Goal: Task Accomplishment & Management: Use online tool/utility

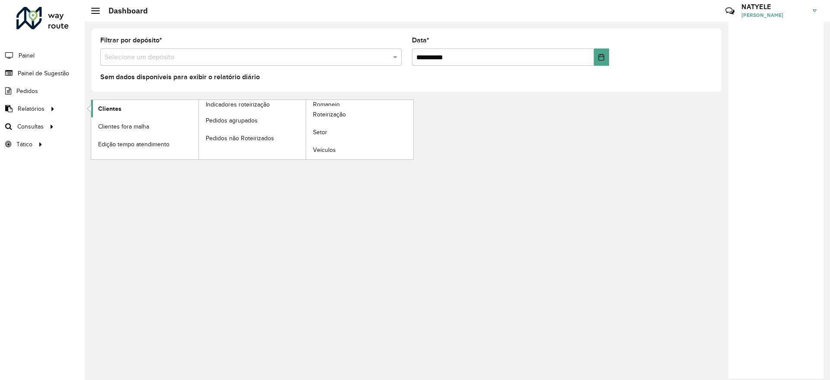
click at [150, 113] on link "Clientes" at bounding box center [144, 108] width 107 height 17
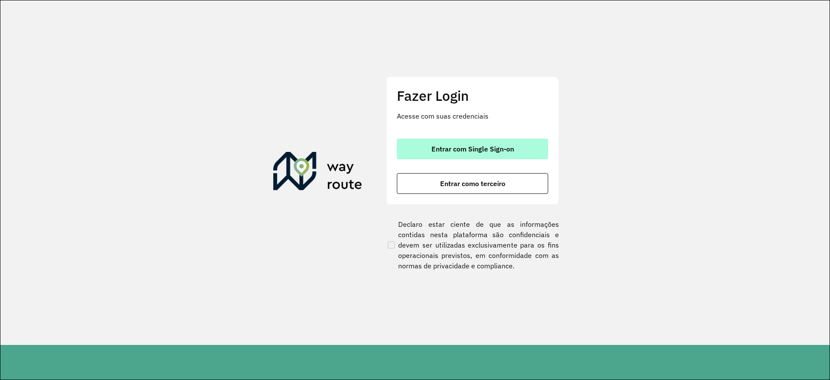
click at [460, 149] on span "Entrar com Single Sign-on" at bounding box center [473, 148] width 83 height 7
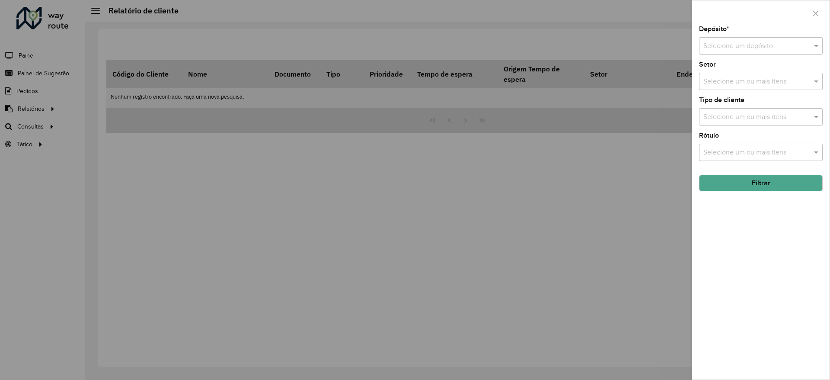
click at [779, 50] on input "text" at bounding box center [753, 46] width 98 height 10
click at [762, 88] on span "CDD Nova Friburgo" at bounding box center [732, 85] width 59 height 7
click at [762, 84] on input "text" at bounding box center [756, 82] width 111 height 10
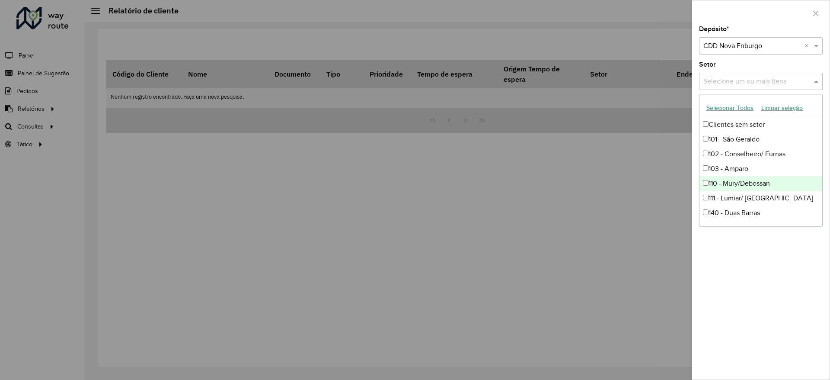
click at [765, 265] on div "Depósito * Selecione um depósito × CDD Nova Friburgo × Setor Selecione um ou ma…" at bounding box center [761, 202] width 138 height 353
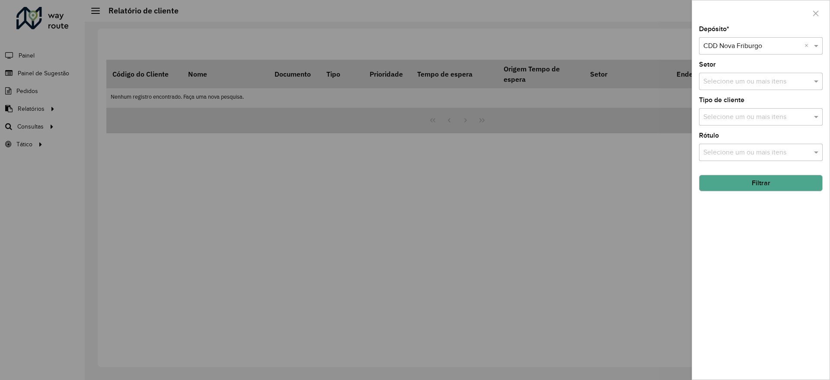
click at [747, 184] on button "Filtrar" at bounding box center [761, 183] width 124 height 16
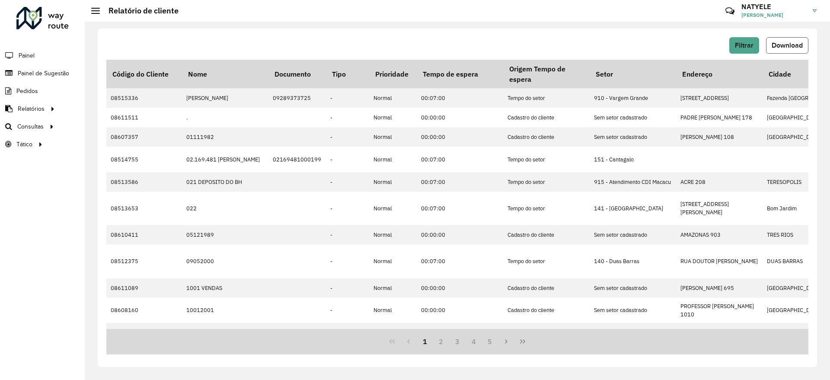
click at [780, 47] on span "Download" at bounding box center [787, 45] width 31 height 7
click at [34, 76] on span "Painel de Sugestão" at bounding box center [45, 73] width 54 height 9
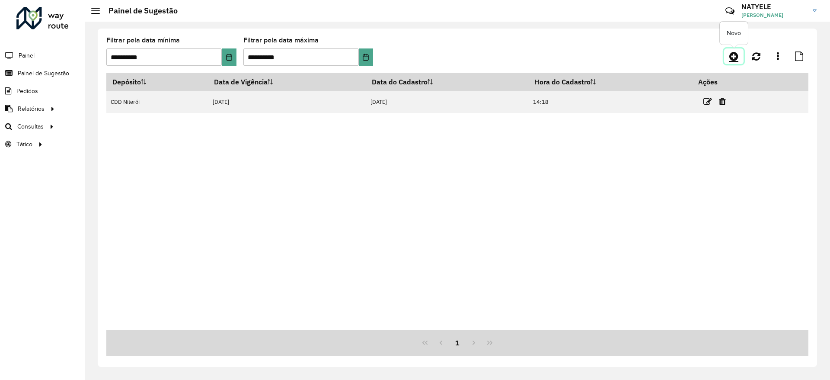
click at [735, 55] on icon at bounding box center [734, 56] width 9 height 10
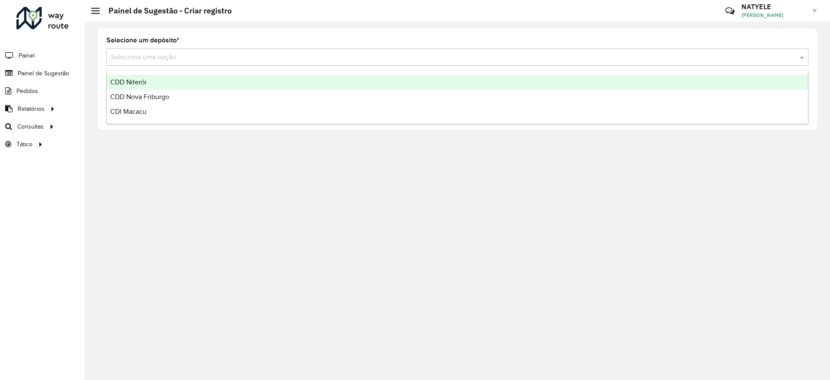
click at [205, 58] on input "text" at bounding box center [449, 57] width 676 height 10
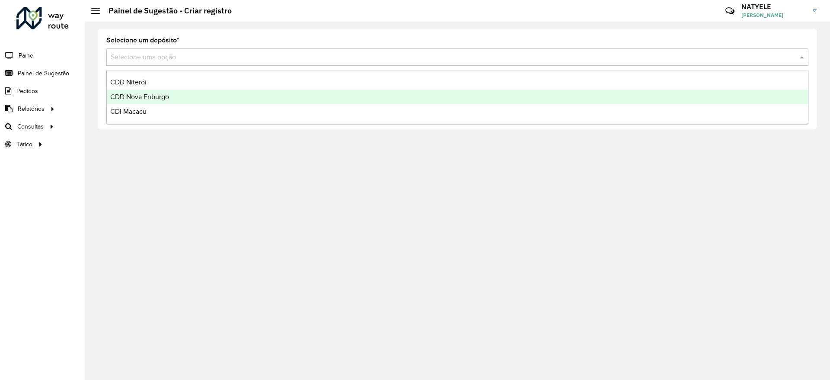
click at [177, 95] on div "CDD Nova Friburgo" at bounding box center [457, 97] width 701 height 15
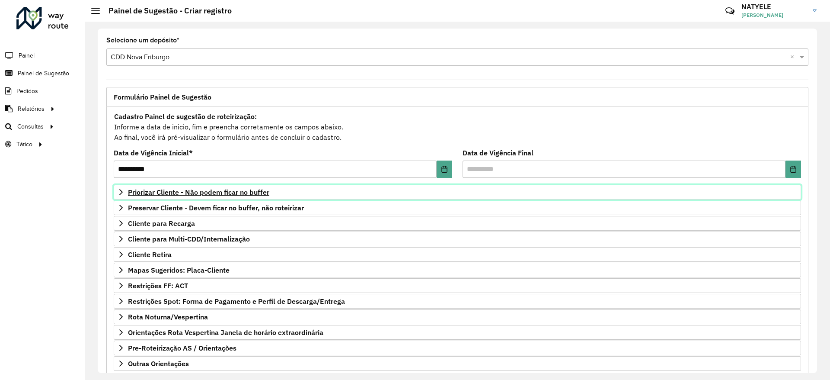
click at [240, 189] on span "Priorizar Cliente - Não podem ficar no buffer" at bounding box center [198, 192] width 141 height 7
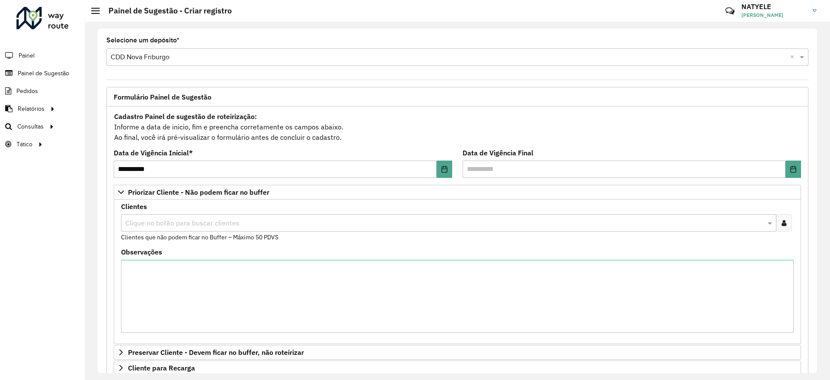
click at [253, 231] on div "Clientes Clique no botão para buscar clientes Clientes que não podem ficar no B…" at bounding box center [457, 222] width 673 height 38
click at [254, 223] on input "text" at bounding box center [444, 223] width 643 height 10
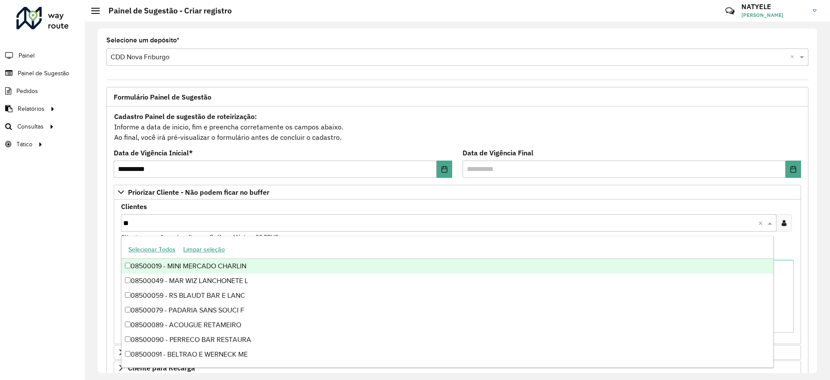
type input "***"
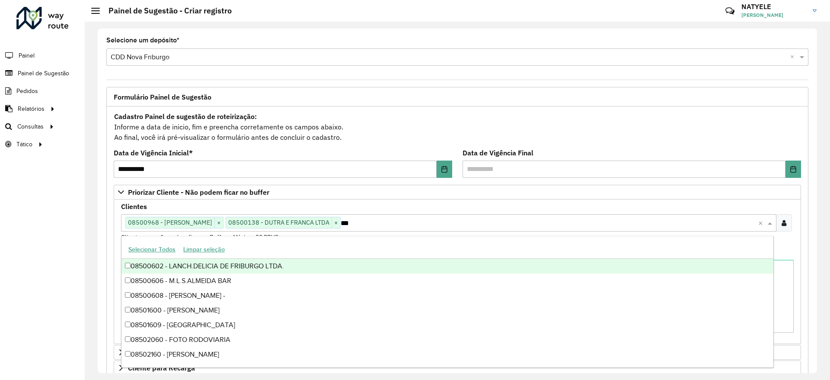
type input "****"
type input "*****"
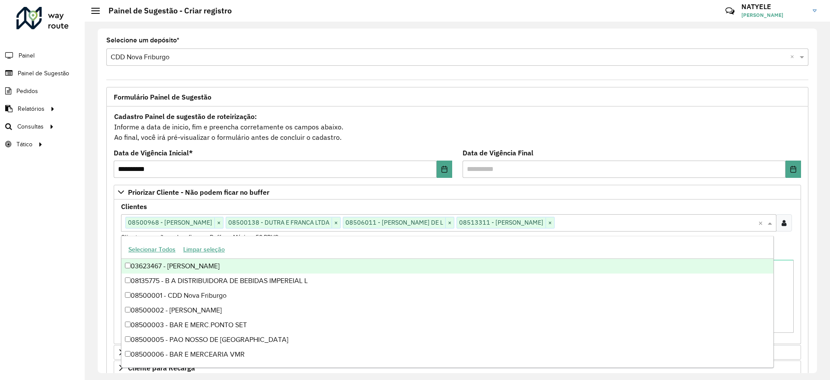
click at [90, 192] on div "**********" at bounding box center [458, 201] width 746 height 358
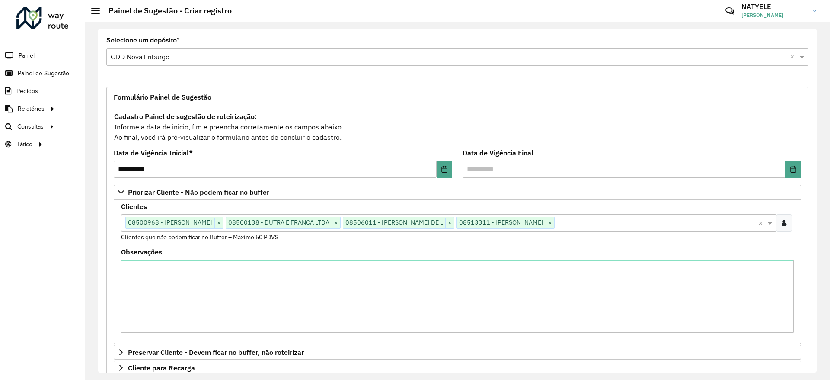
click at [635, 230] on div "Clique no botão para buscar clientes 08500968 - [PERSON_NAME] × 08500138 - DUTR…" at bounding box center [439, 222] width 637 height 16
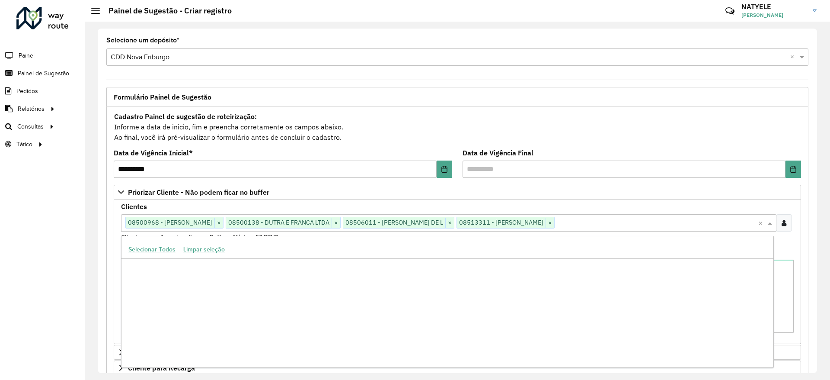
scroll to position [131547, 0]
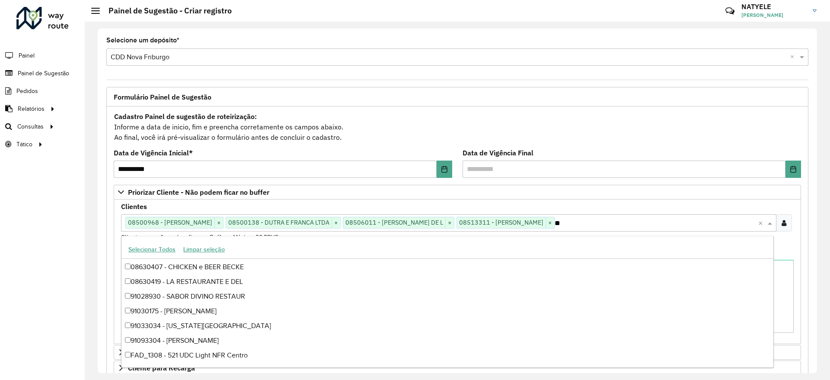
type input "***"
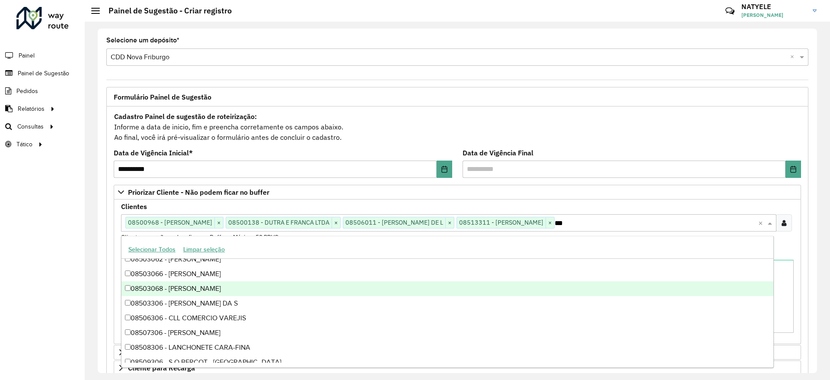
scroll to position [0, 0]
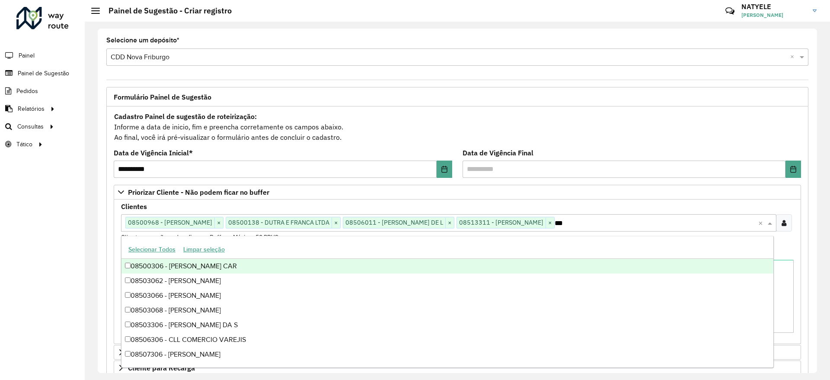
click at [490, 269] on div "08500306 - [PERSON_NAME] CAR" at bounding box center [448, 266] width 652 height 15
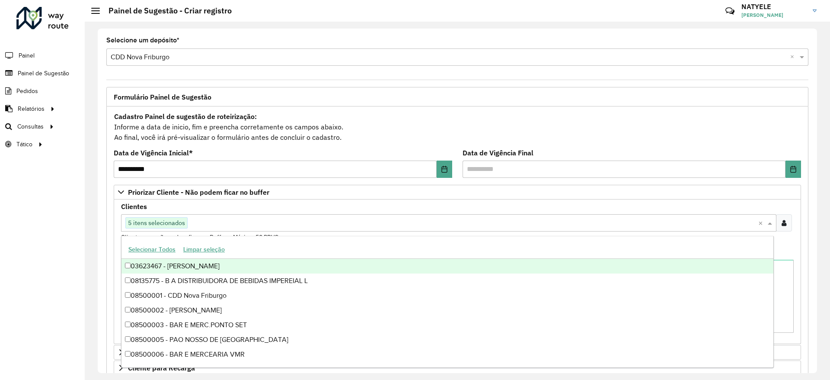
click at [99, 236] on div "**********" at bounding box center [458, 201] width 720 height 344
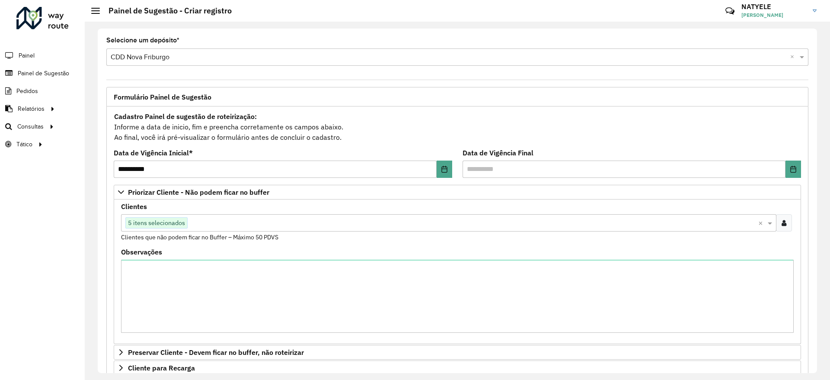
click at [234, 224] on input "text" at bounding box center [473, 223] width 571 height 10
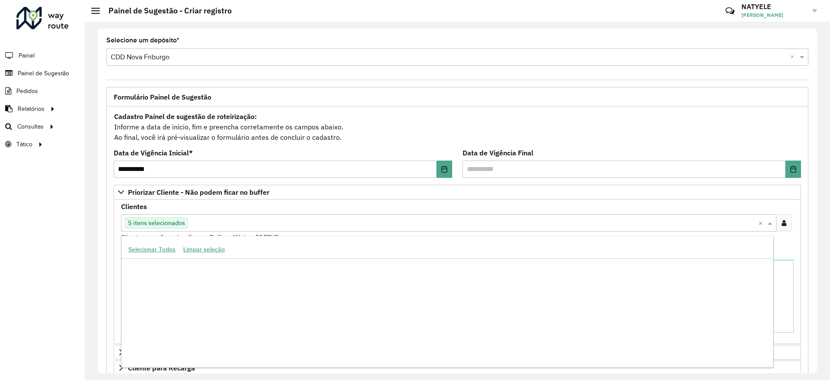
scroll to position [1764, 0]
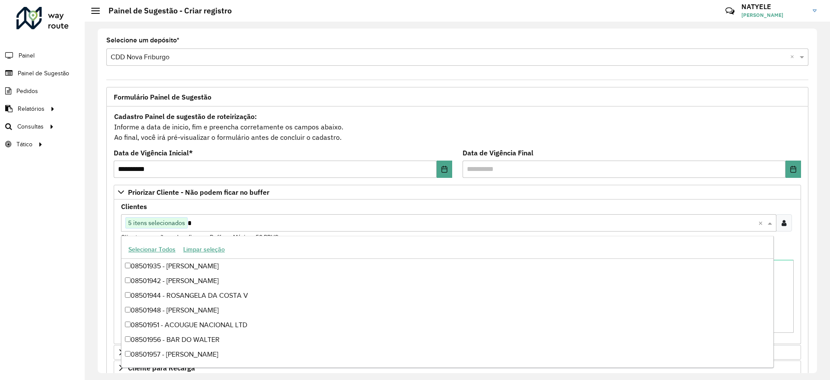
type input "**"
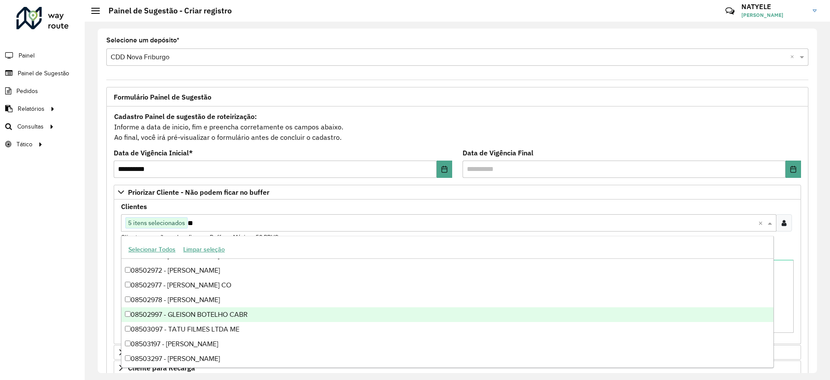
scroll to position [0, 0]
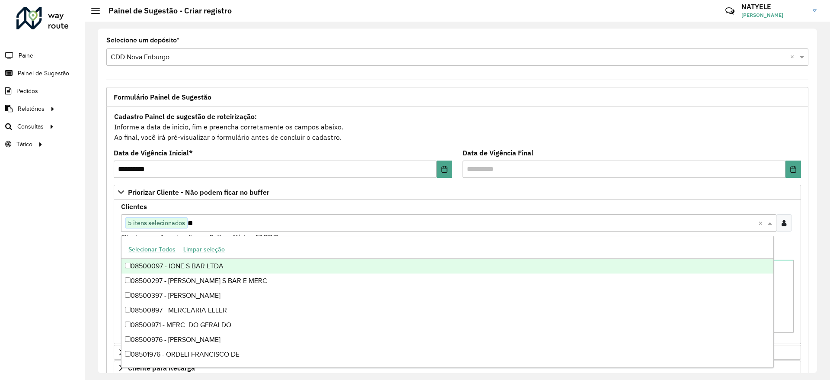
click at [252, 264] on div "08500097 - IONE S BAR LTDA" at bounding box center [448, 266] width 652 height 15
click at [109, 247] on div "**********" at bounding box center [457, 327] width 702 height 443
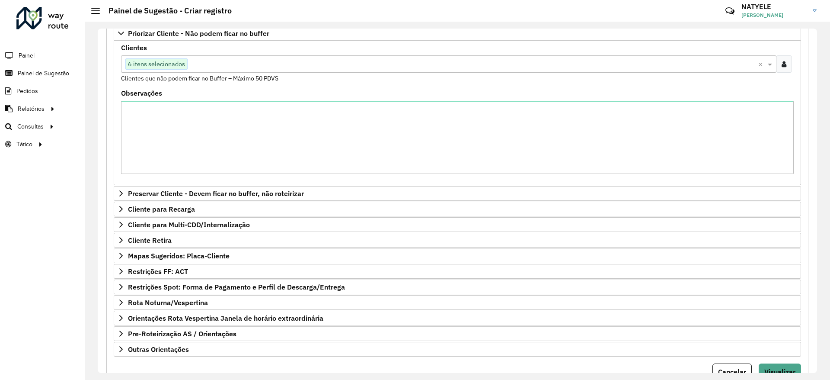
scroll to position [196, 0]
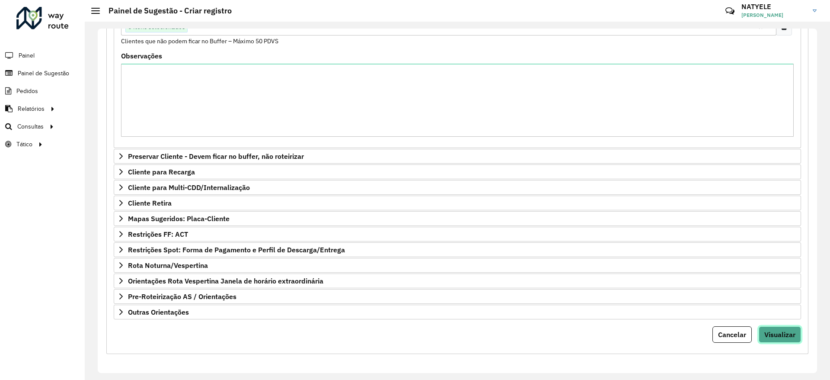
click at [765, 336] on span "Visualizar" at bounding box center [780, 334] width 31 height 9
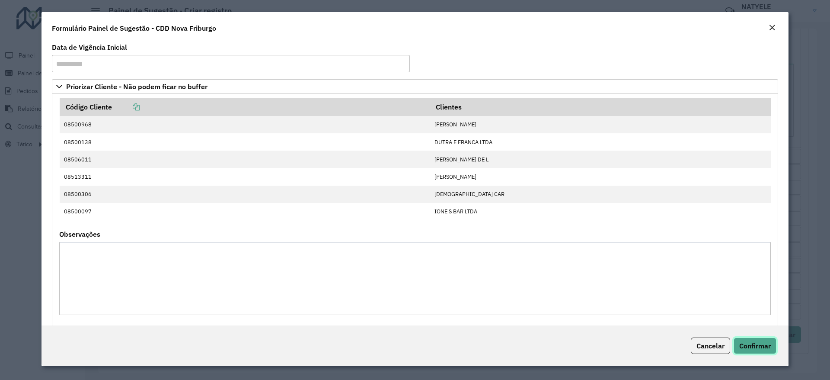
click at [758, 346] on span "Confirmar" at bounding box center [755, 345] width 32 height 9
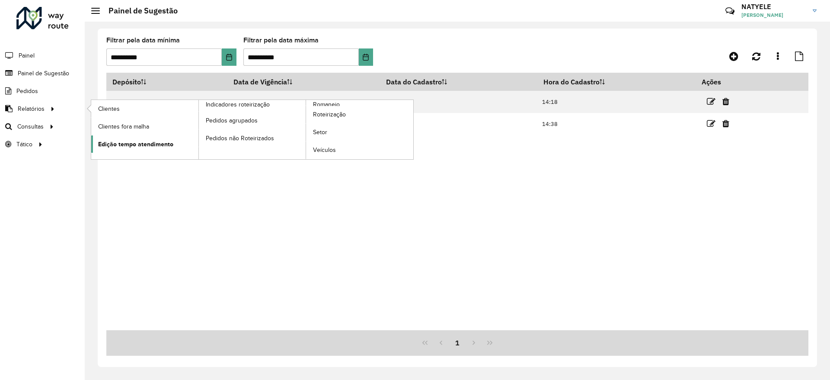
click at [118, 142] on span "Edição tempo atendimento" at bounding box center [135, 144] width 75 height 9
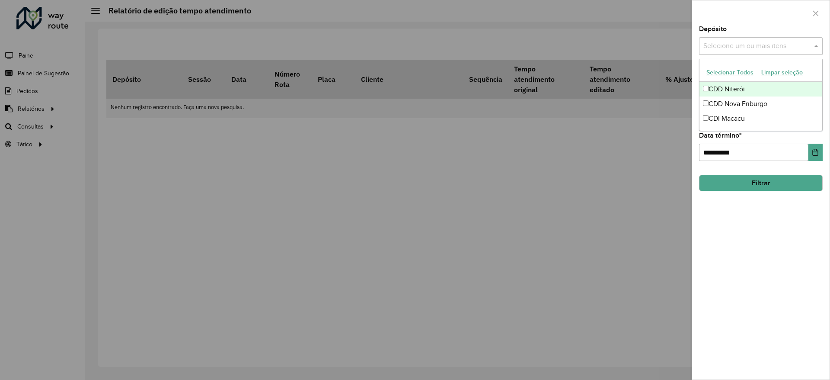
click at [717, 48] on input "text" at bounding box center [756, 46] width 111 height 10
click at [732, 103] on div "CDD Nova Friburgo" at bounding box center [761, 103] width 123 height 15
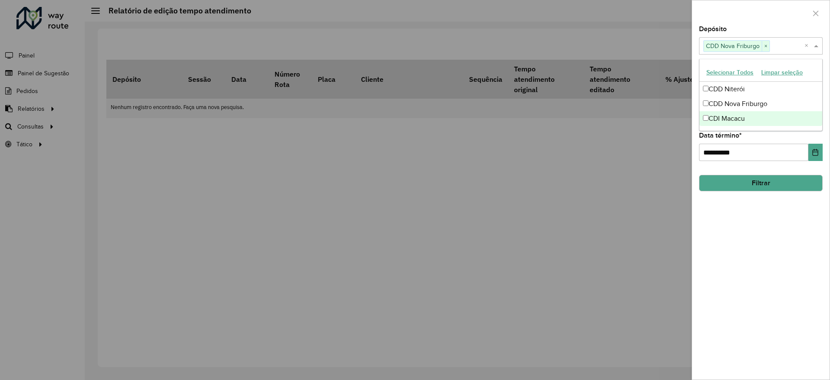
click at [738, 240] on div "**********" at bounding box center [761, 202] width 138 height 353
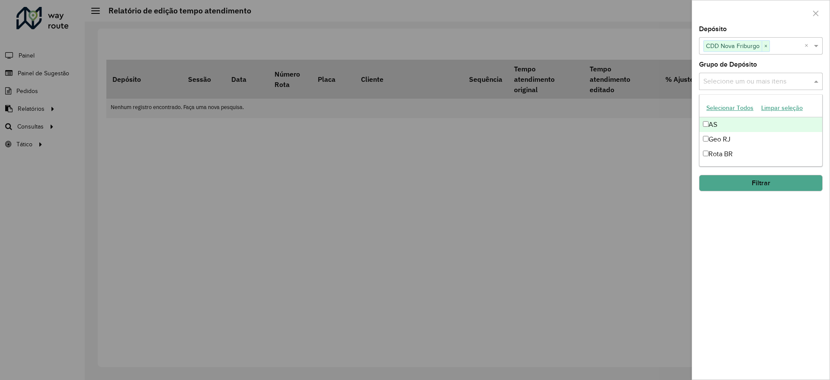
click at [733, 86] on input "text" at bounding box center [756, 82] width 111 height 10
click at [717, 138] on div "Geo RJ" at bounding box center [761, 139] width 123 height 15
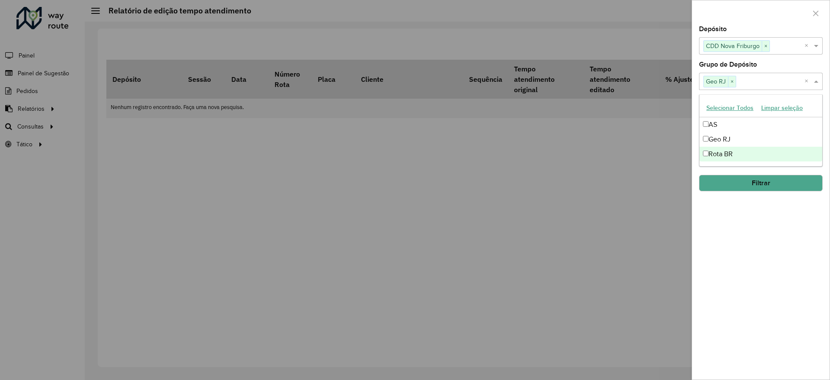
click at [740, 241] on div "**********" at bounding box center [761, 202] width 138 height 353
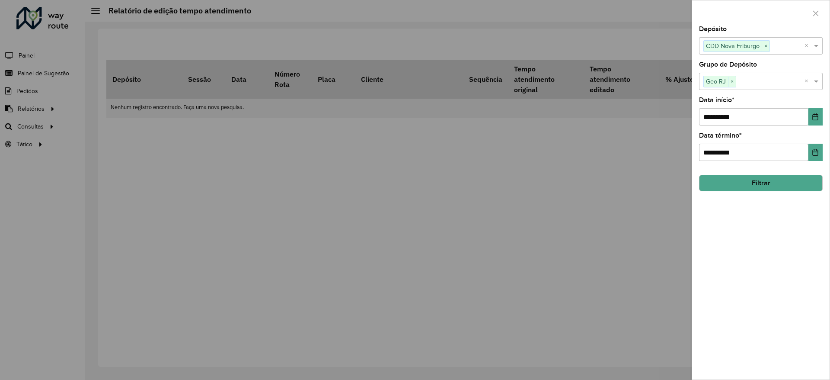
click at [741, 186] on button "Filtrar" at bounding box center [761, 183] width 124 height 16
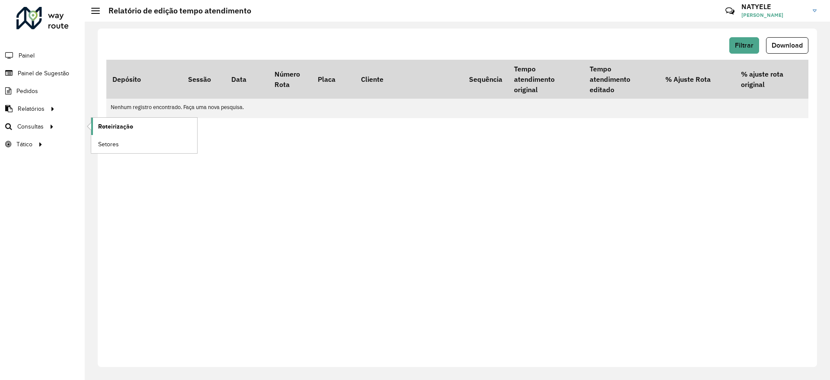
click at [103, 123] on span "Roteirização" at bounding box center [115, 126] width 35 height 9
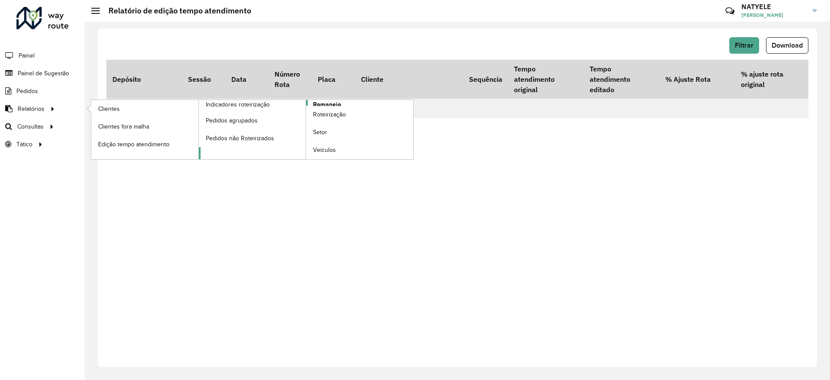
click at [334, 102] on span "Romaneio" at bounding box center [327, 104] width 28 height 9
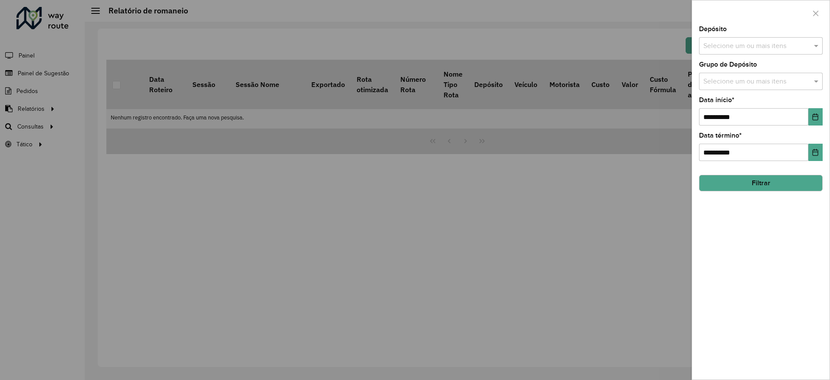
click at [793, 41] on input "text" at bounding box center [756, 46] width 111 height 10
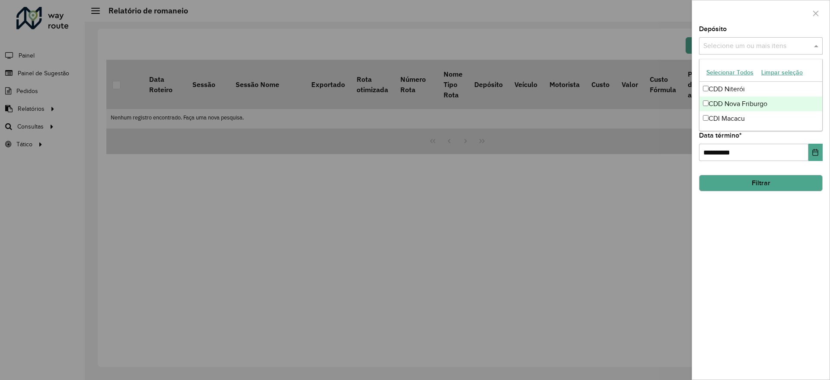
click at [759, 101] on div "CDD Nova Friburgo" at bounding box center [761, 103] width 123 height 15
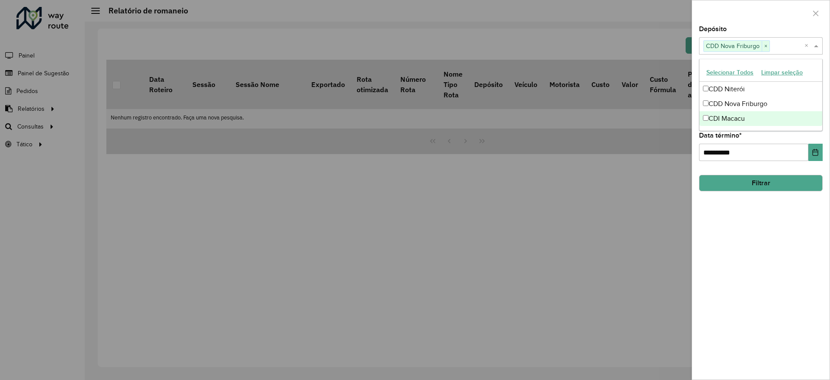
click at [774, 295] on div "**********" at bounding box center [761, 202] width 138 height 353
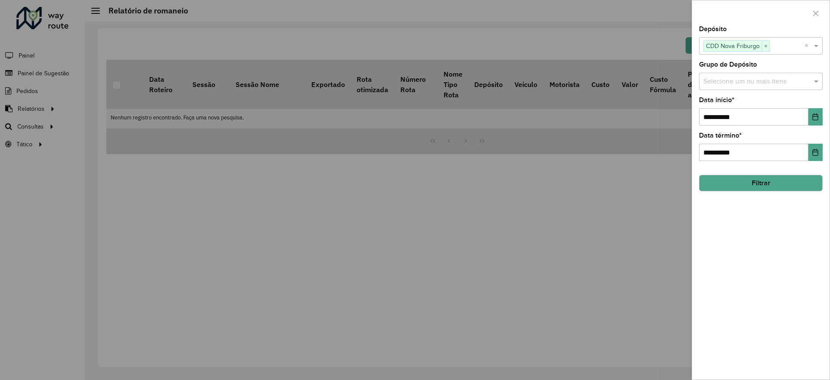
click at [757, 83] on input "text" at bounding box center [756, 82] width 111 height 10
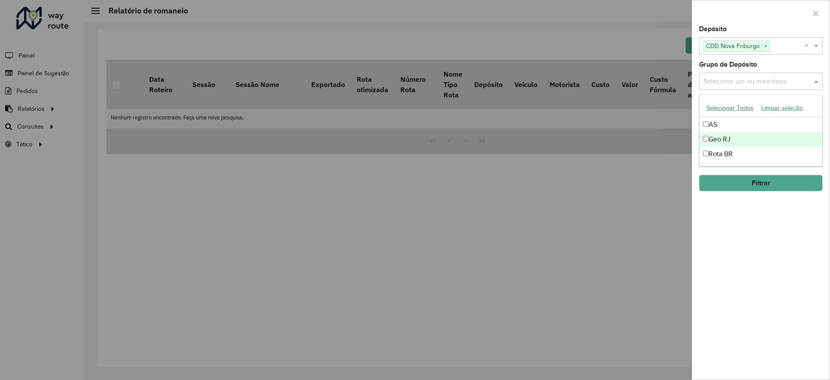
click at [738, 144] on div "Geo RJ" at bounding box center [761, 139] width 123 height 15
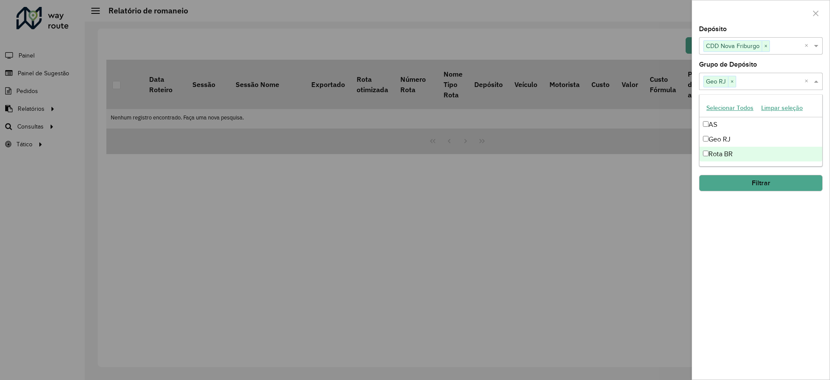
click at [749, 223] on div "**********" at bounding box center [761, 202] width 138 height 353
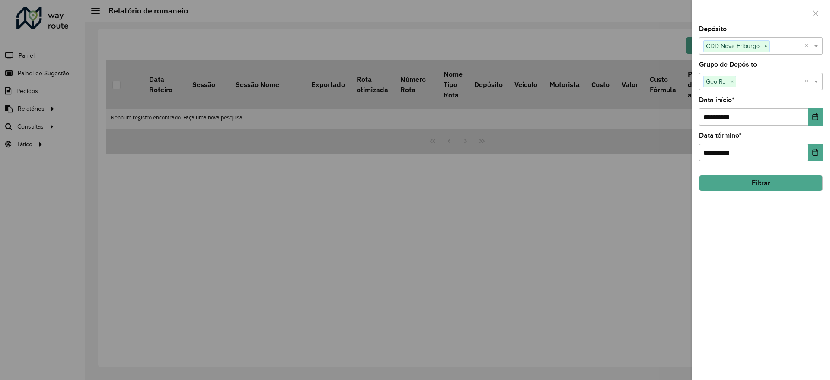
click at [752, 187] on button "Filtrar" at bounding box center [761, 183] width 124 height 16
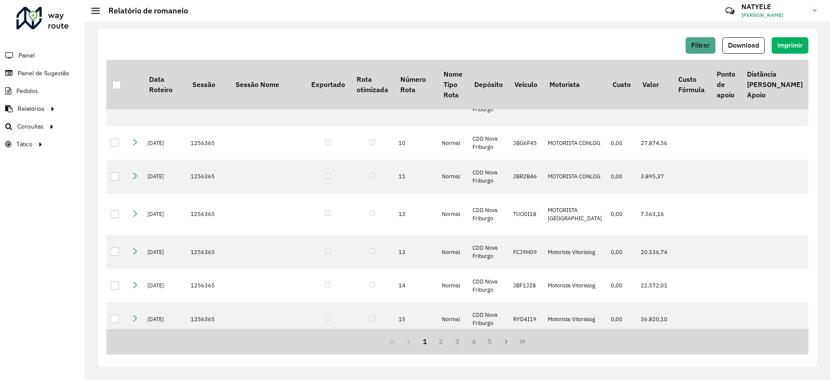
scroll to position [324, 0]
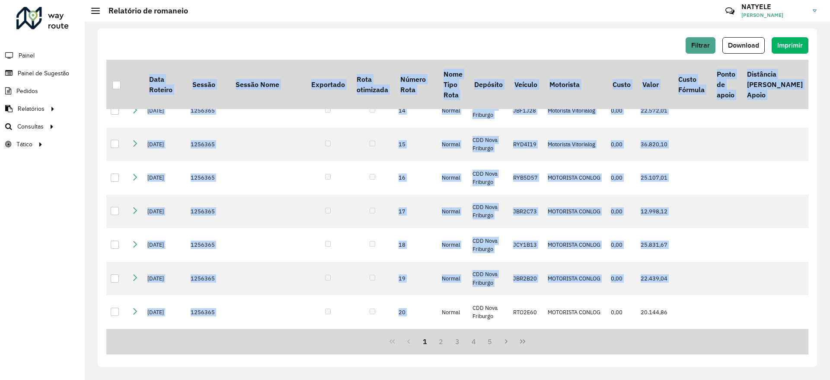
drag, startPoint x: 413, startPoint y: 329, endPoint x: 442, endPoint y: 326, distance: 29.1
click at [442, 326] on div "Data Roteiro Sessão Sessão Nome Exportado Rota otimizada Número Rota Nome Tipo …" at bounding box center [457, 207] width 702 height 294
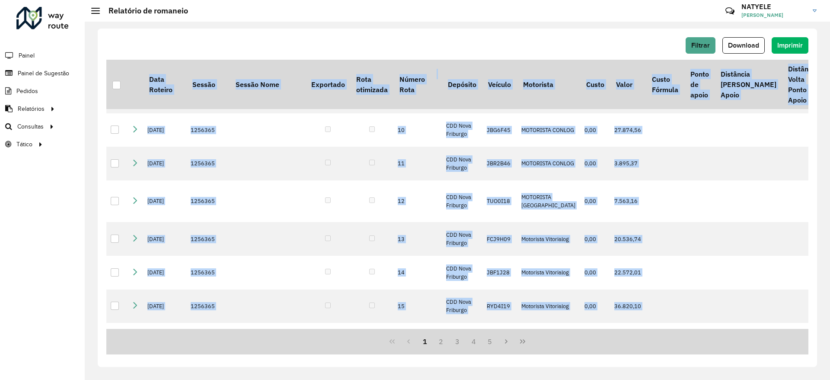
scroll to position [306, 0]
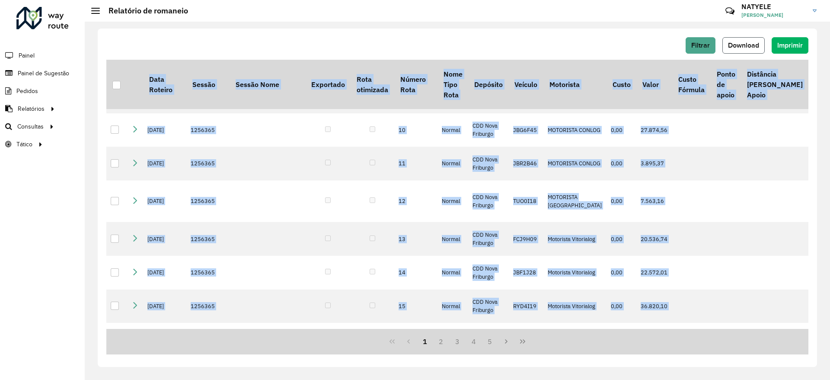
click at [753, 47] on span "Download" at bounding box center [743, 45] width 31 height 7
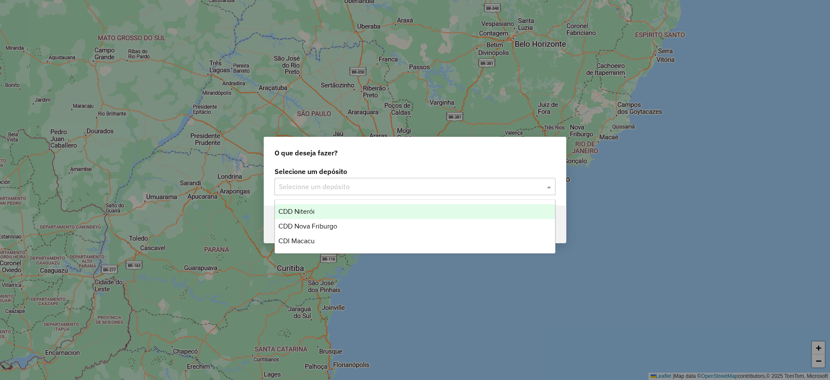
click at [322, 189] on input "text" at bounding box center [406, 187] width 255 height 10
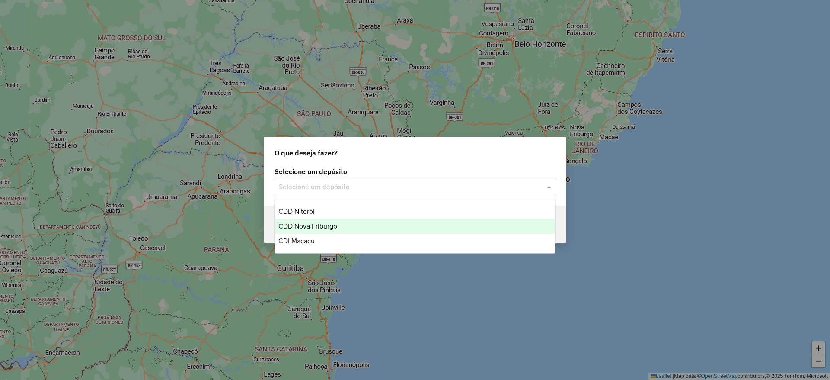
click at [330, 223] on span "CDD Nova Friburgo" at bounding box center [307, 225] width 59 height 7
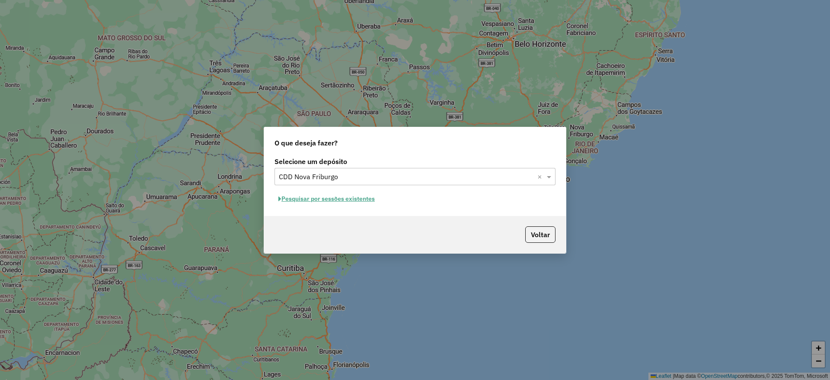
click at [336, 201] on button "Pesquisar por sessões existentes" at bounding box center [327, 198] width 104 height 13
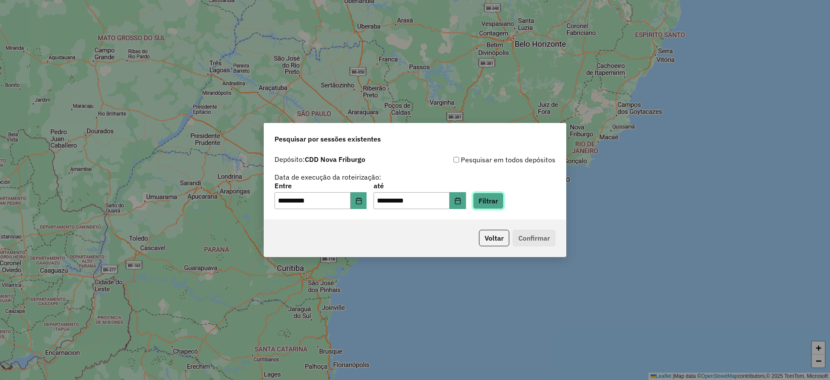
click at [493, 203] on button "Filtrar" at bounding box center [488, 200] width 31 height 16
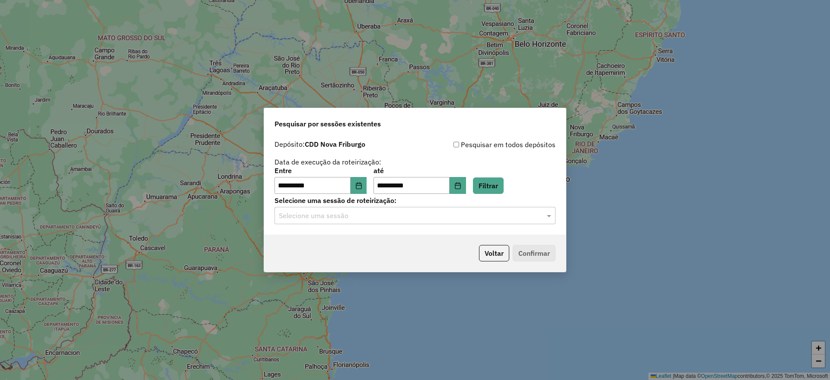
click at [404, 214] on input "text" at bounding box center [406, 216] width 255 height 10
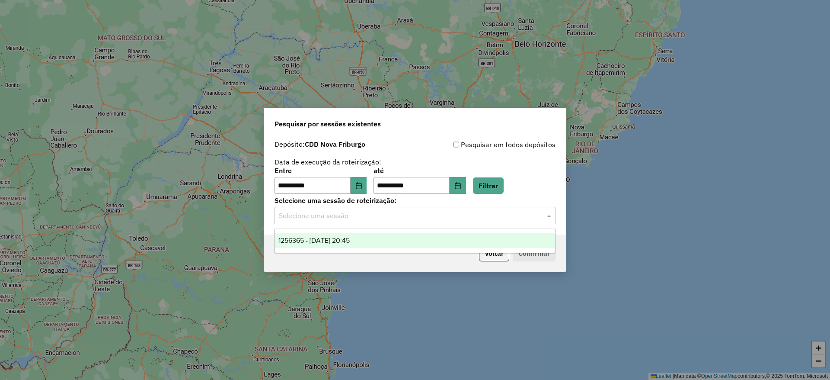
click at [433, 242] on div "1256365 - 30/08/2025 20:45" at bounding box center [415, 240] width 280 height 15
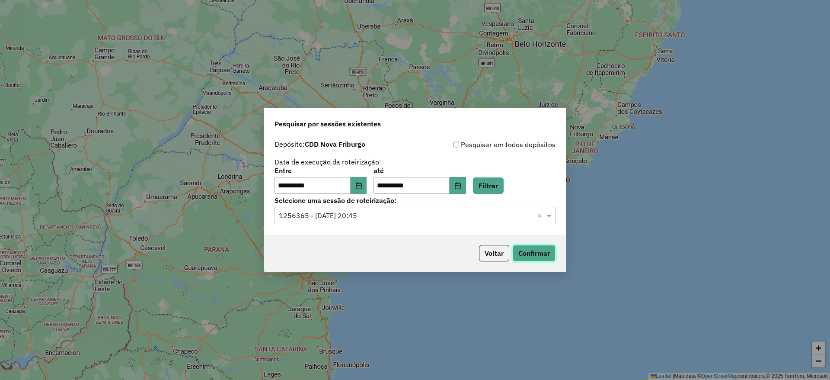
click at [542, 253] on button "Confirmar" at bounding box center [534, 253] width 43 height 16
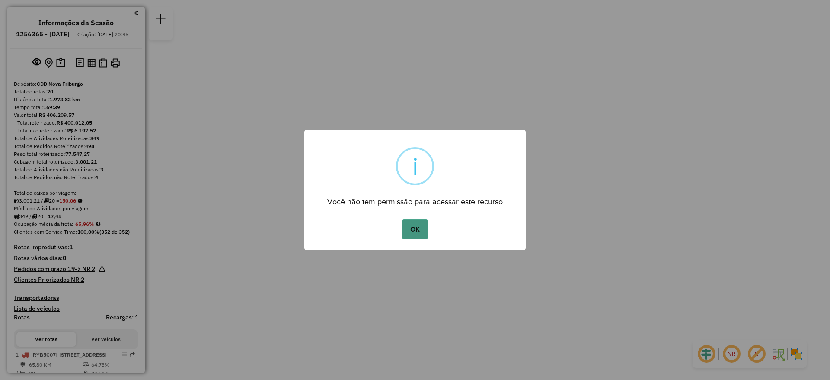
click at [411, 221] on button "OK" at bounding box center [415, 229] width 26 height 20
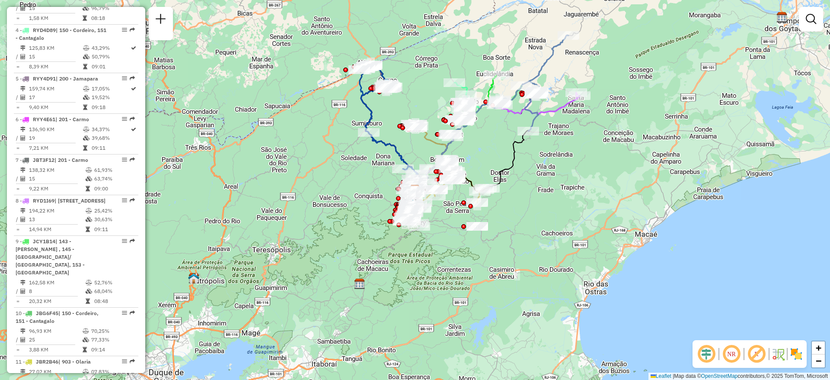
scroll to position [584, 0]
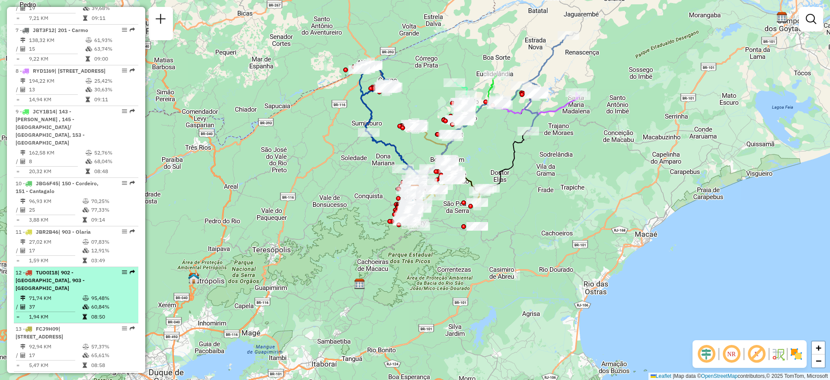
click at [70, 287] on span "| 902 - Centro Nova Friburgo, 903 - Olaria" at bounding box center [50, 280] width 69 height 22
select select "**********"
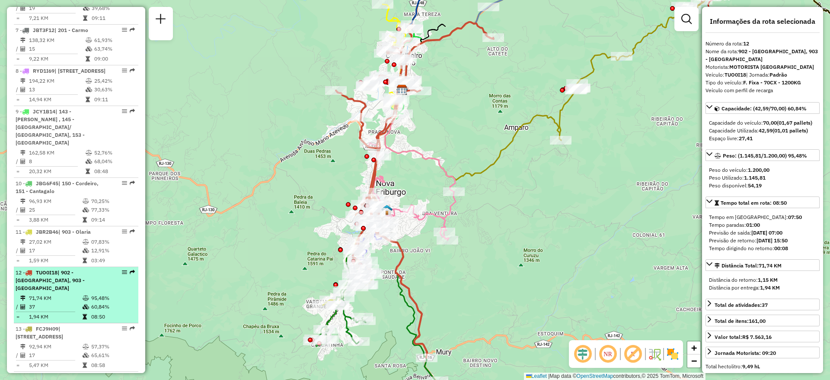
drag, startPoint x: 43, startPoint y: 298, endPoint x: 67, endPoint y: 299, distance: 23.4
click at [54, 301] on li "12 - TUO0I18 | 902 - Centro Nova Friburgo, 903 - Olaria 71,74 KM 95,48% / 37 60…" at bounding box center [76, 295] width 125 height 56
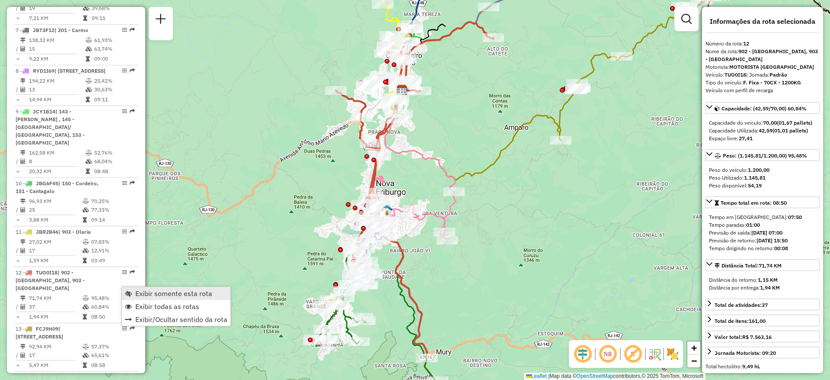
click at [134, 290] on link "Exibir somente esta rota" at bounding box center [176, 293] width 109 height 13
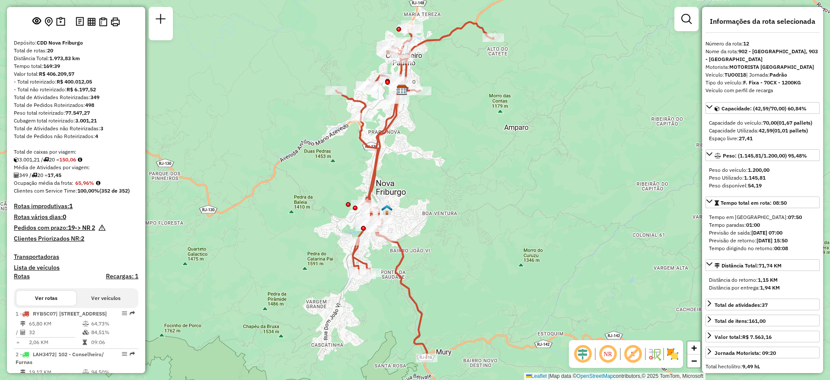
scroll to position [0, 0]
